Goal: Transaction & Acquisition: Purchase product/service

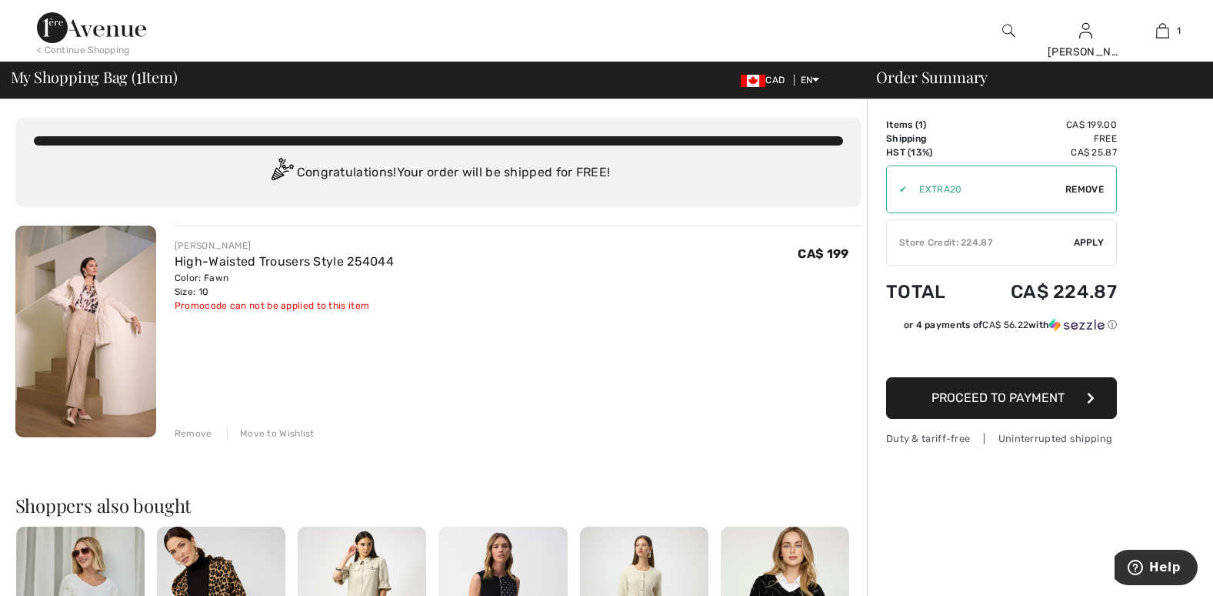
click at [1078, 249] on span "Apply" at bounding box center [1089, 242] width 31 height 14
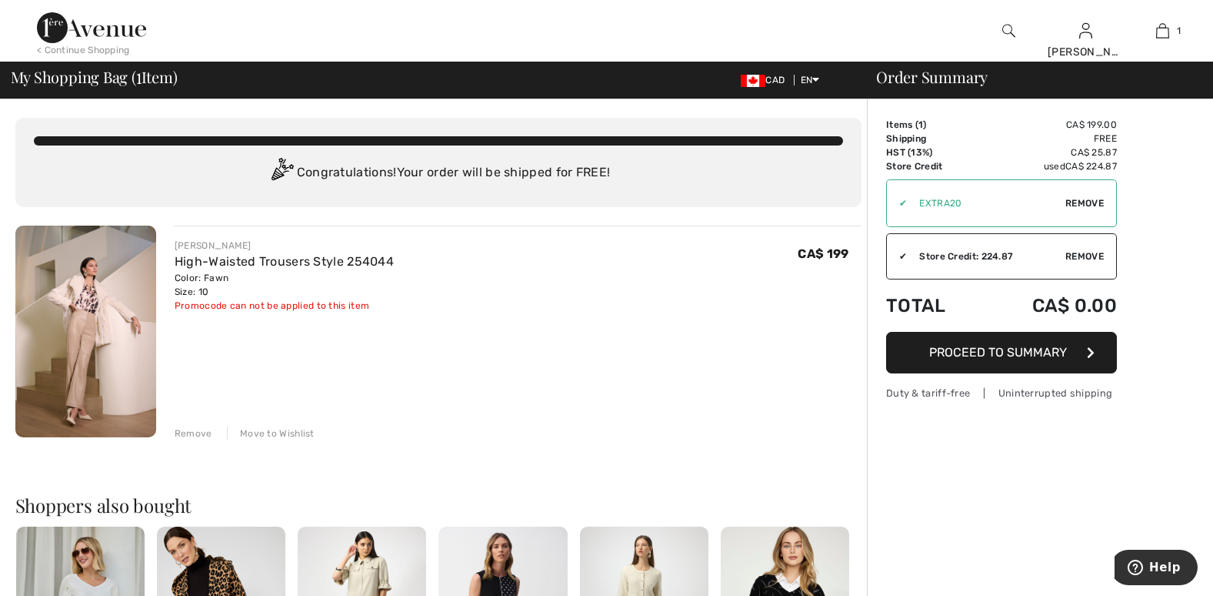
click at [1095, 359] on icon "button" at bounding box center [1091, 352] width 8 height 12
click at [1036, 359] on span "Proceed to Summary" at bounding box center [999, 352] width 138 height 15
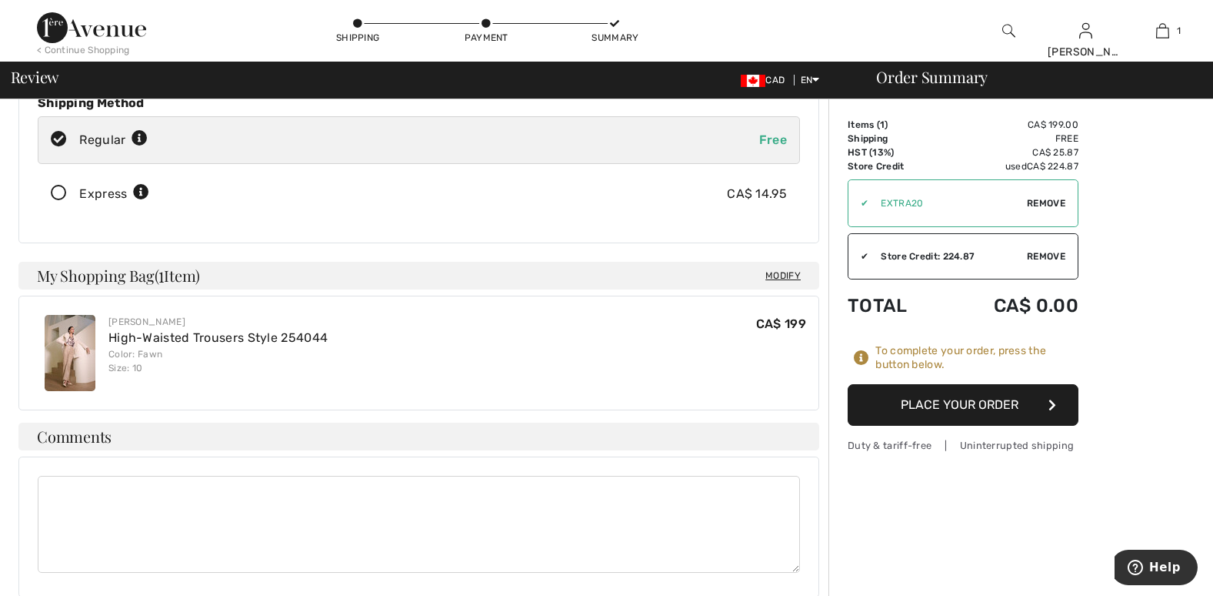
scroll to position [308, 0]
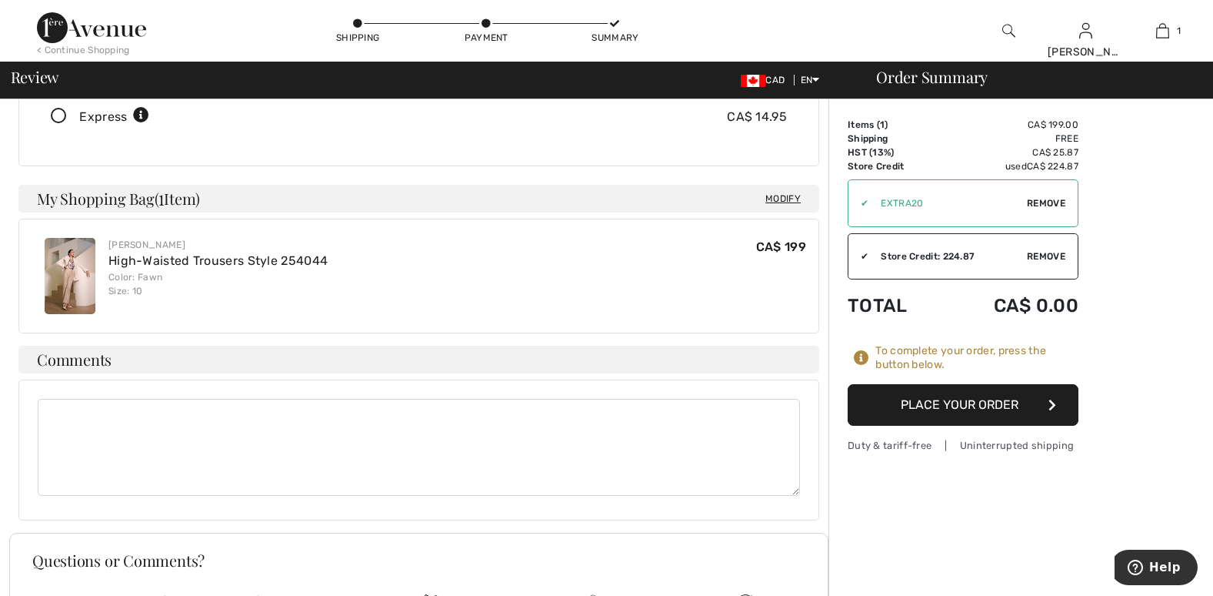
click at [1018, 421] on button "Place Your Order" at bounding box center [963, 405] width 231 height 42
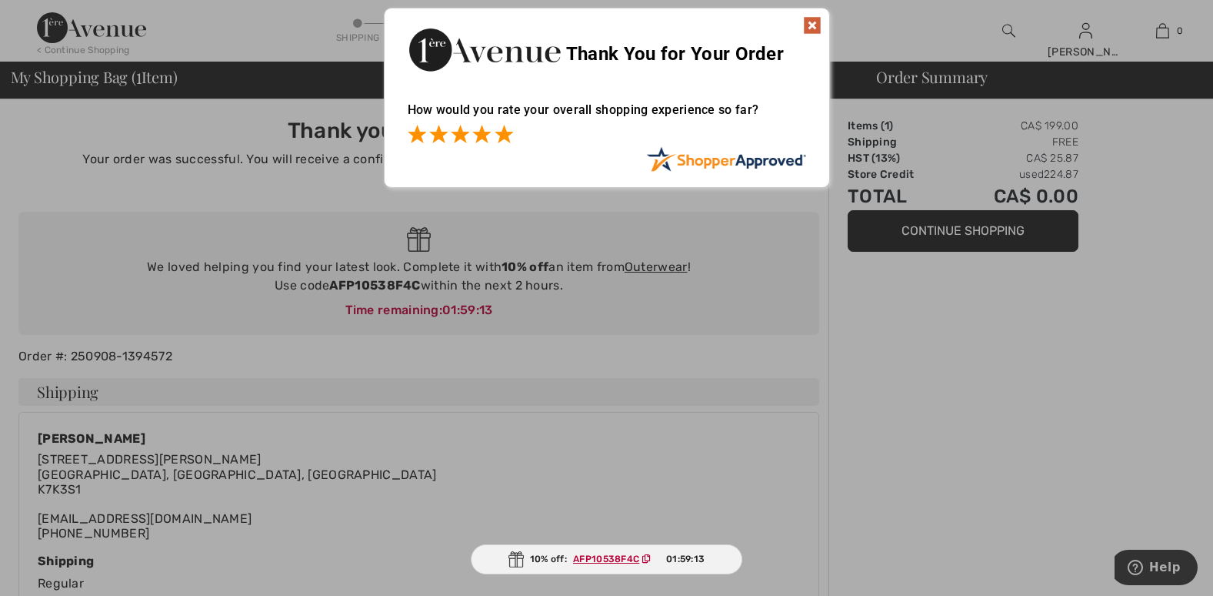
click at [506, 135] on span at bounding box center [504, 134] width 18 height 18
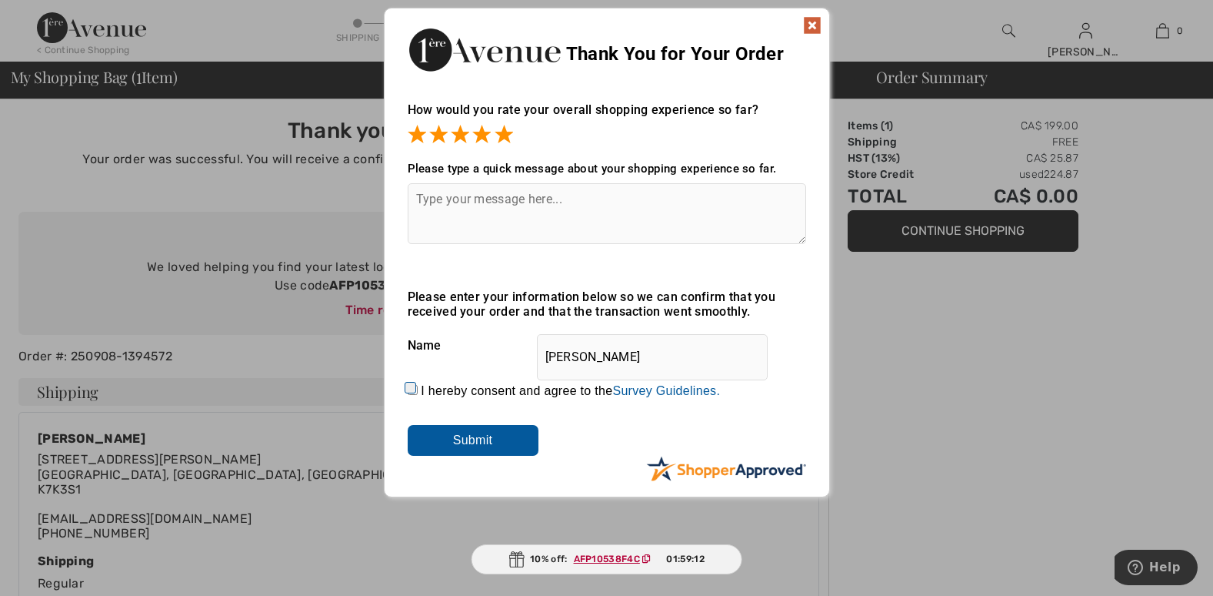
click at [457, 197] on textarea at bounding box center [607, 213] width 399 height 61
type textarea "I have a closet full of ribkoff"
click at [447, 439] on input "Submit" at bounding box center [473, 440] width 131 height 31
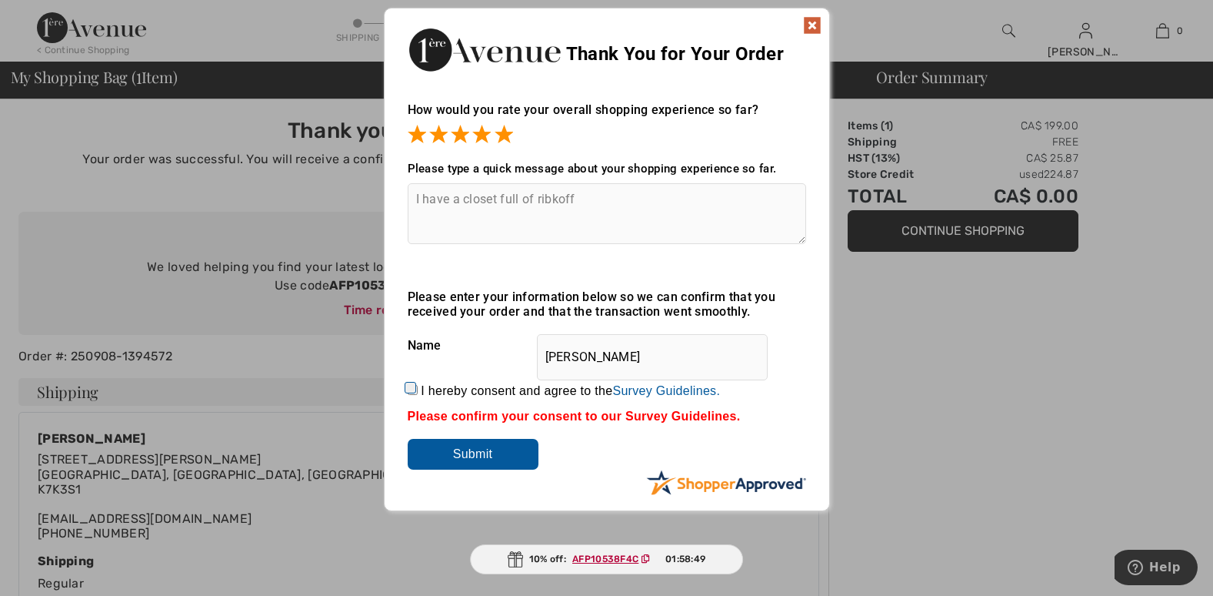
click at [408, 386] on input "I hereby consent and agree to the By submitting a review, you grant permission …" at bounding box center [413, 390] width 10 height 10
checkbox input "true"
click at [484, 448] on input "Submit" at bounding box center [473, 454] width 131 height 31
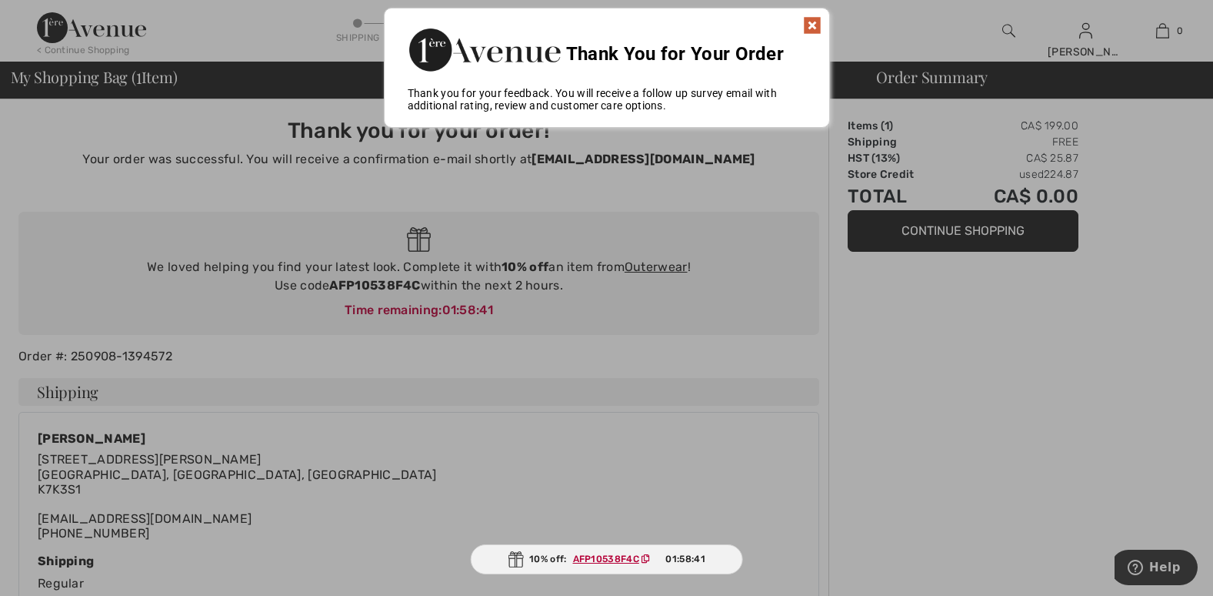
click at [812, 20] on img at bounding box center [812, 25] width 18 height 18
